Goal: Navigation & Orientation: Find specific page/section

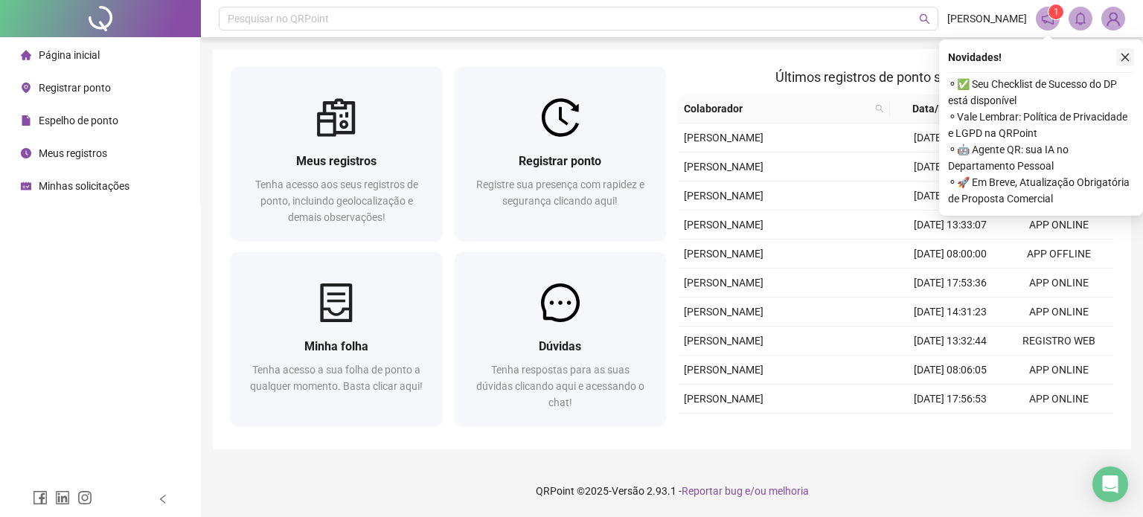
click at [1127, 62] on icon "close" at bounding box center [1125, 57] width 10 height 10
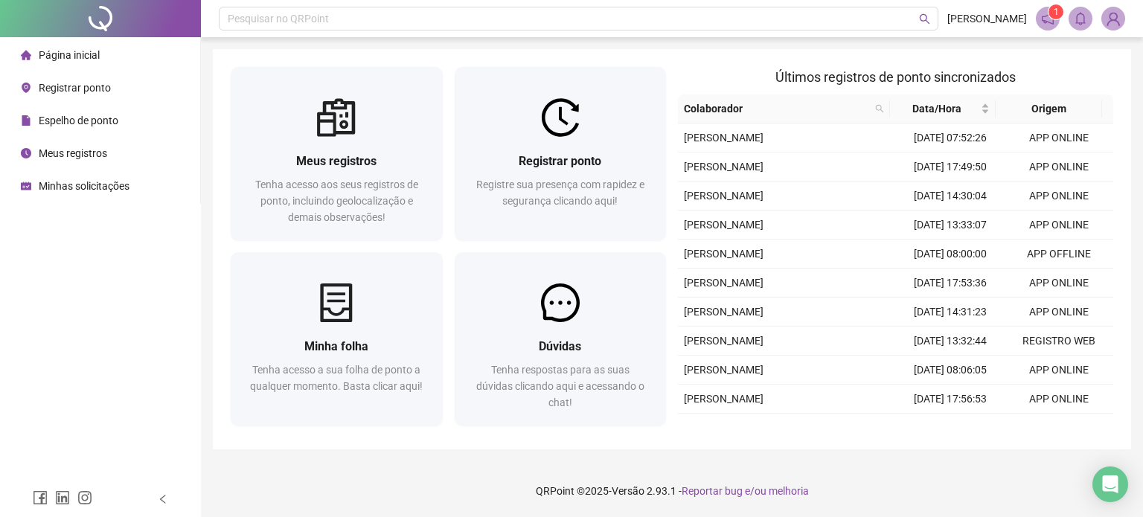
click at [1038, 14] on span at bounding box center [1048, 19] width 24 height 24
